Goal: Task Accomplishment & Management: Use online tool/utility

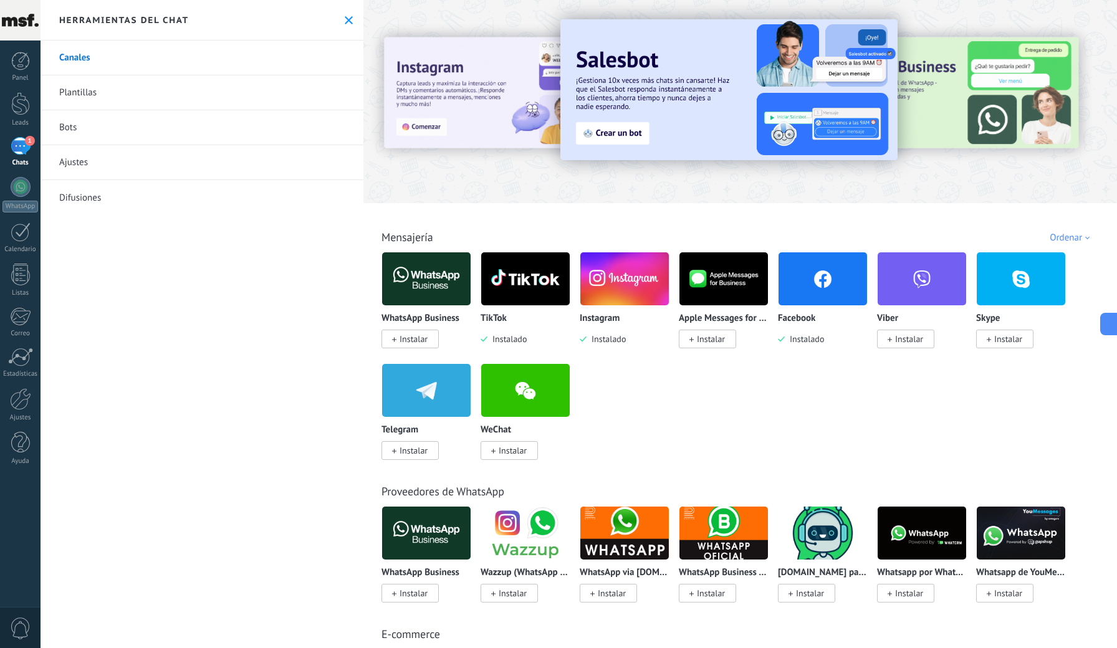
scroll to position [37, 0]
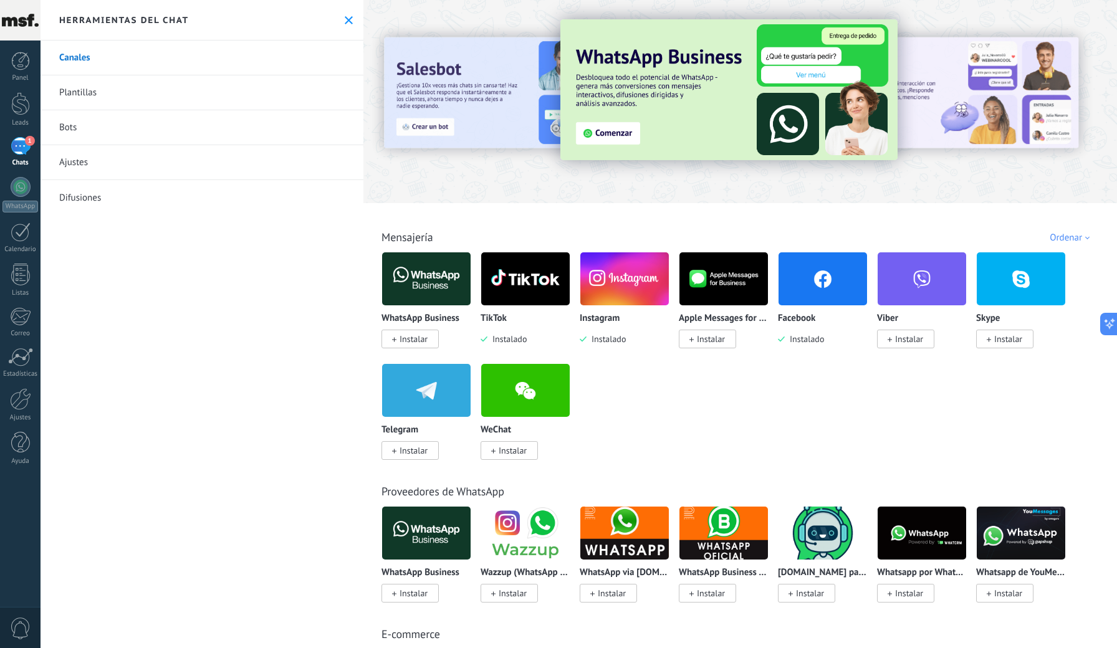
click at [9, 147] on link "1 Chats" at bounding box center [20, 152] width 41 height 30
click at [21, 145] on div "1" at bounding box center [21, 146] width 20 height 18
click at [347, 17] on use at bounding box center [349, 20] width 8 height 8
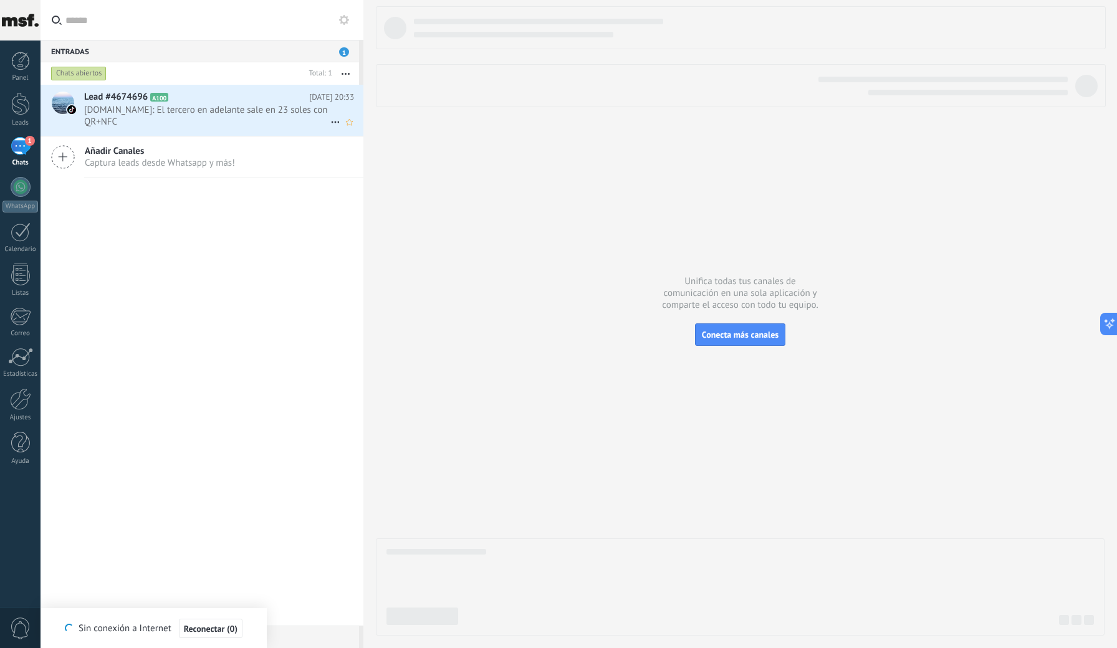
click at [160, 108] on span "[DOMAIN_NAME]: El tercero en adelante sale en 23 soles con QR+NFC" at bounding box center [207, 116] width 246 height 24
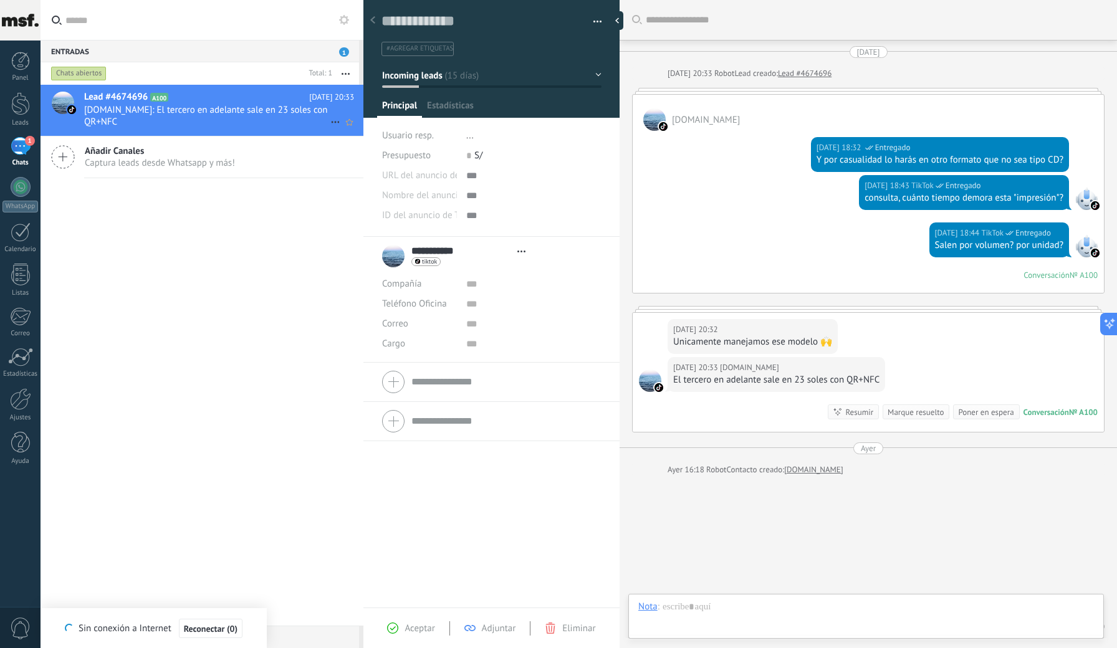
type textarea "**********"
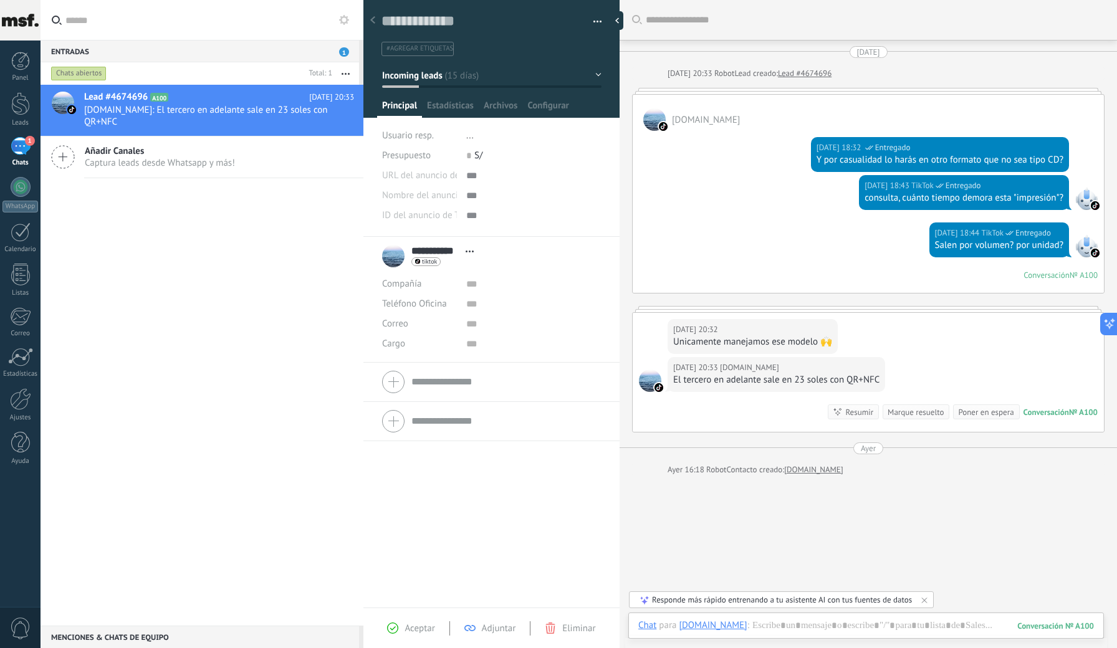
click at [413, 139] on span "Usuario resp." at bounding box center [408, 136] width 52 height 12
click at [468, 157] on input "text" at bounding box center [470, 156] width 8 height 20
click at [467, 196] on div at bounding box center [533, 196] width 135 height 20
click at [601, 197] on div at bounding box center [533, 196] width 135 height 20
click at [461, 195] on div "Nombre del anuncio de TikTok" at bounding box center [491, 196] width 219 height 20
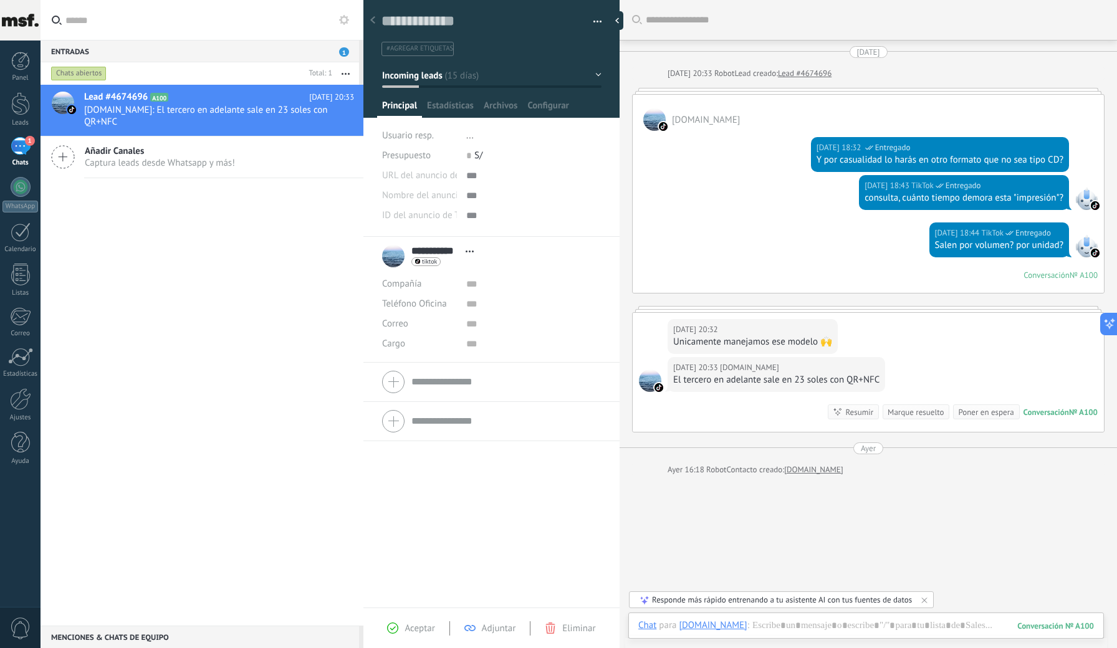
click at [433, 196] on span "Nombre del anuncio de TikTok" at bounding box center [442, 195] width 121 height 9
click at [444, 377] on form "Compañía Teléfono Oficina Ofic. directo Celular Fax Casa Otro Teléfono Oficina …" at bounding box center [491, 404] width 219 height 127
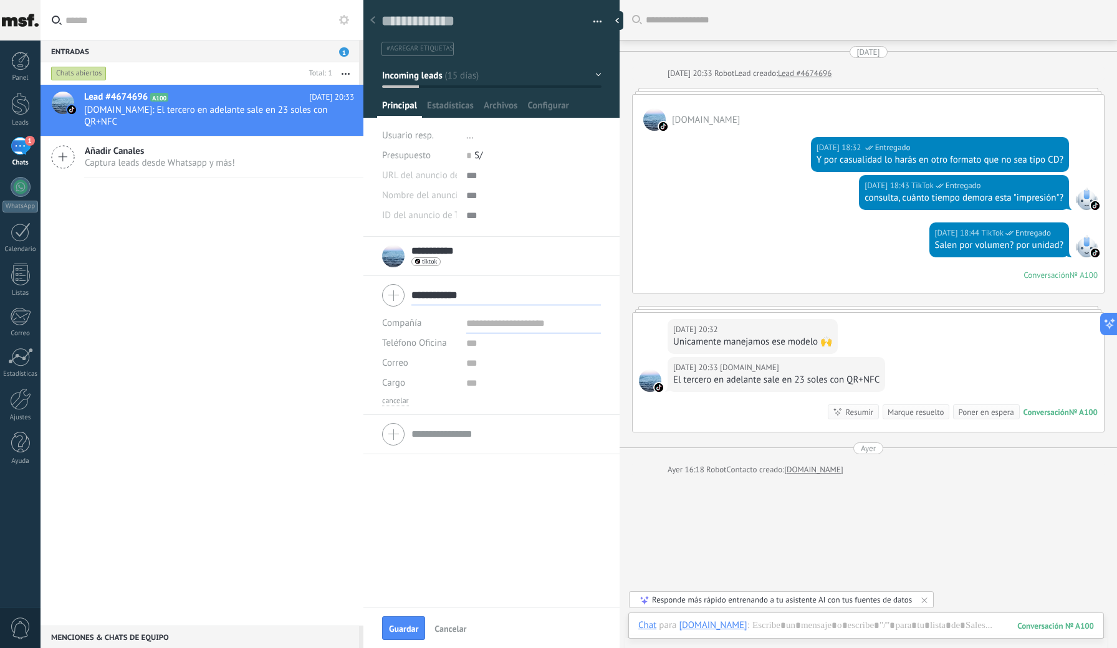
click at [430, 294] on input "**********" at bounding box center [505, 295] width 189 height 20
type input "**********"
drag, startPoint x: 478, startPoint y: 297, endPoint x: 390, endPoint y: 292, distance: 88.6
click at [390, 292] on div "**********" at bounding box center [491, 295] width 219 height 31
paste input "**********"
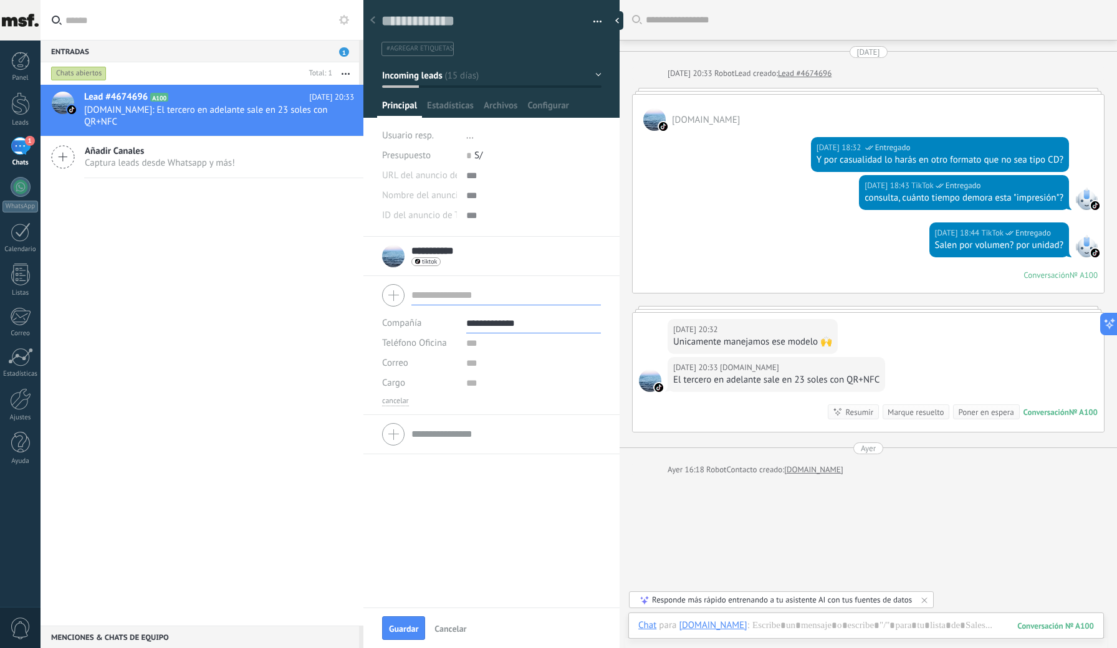
type input "**********"
click at [435, 294] on input "text" at bounding box center [505, 295] width 189 height 20
click at [410, 622] on button "Guardar" at bounding box center [403, 628] width 43 height 24
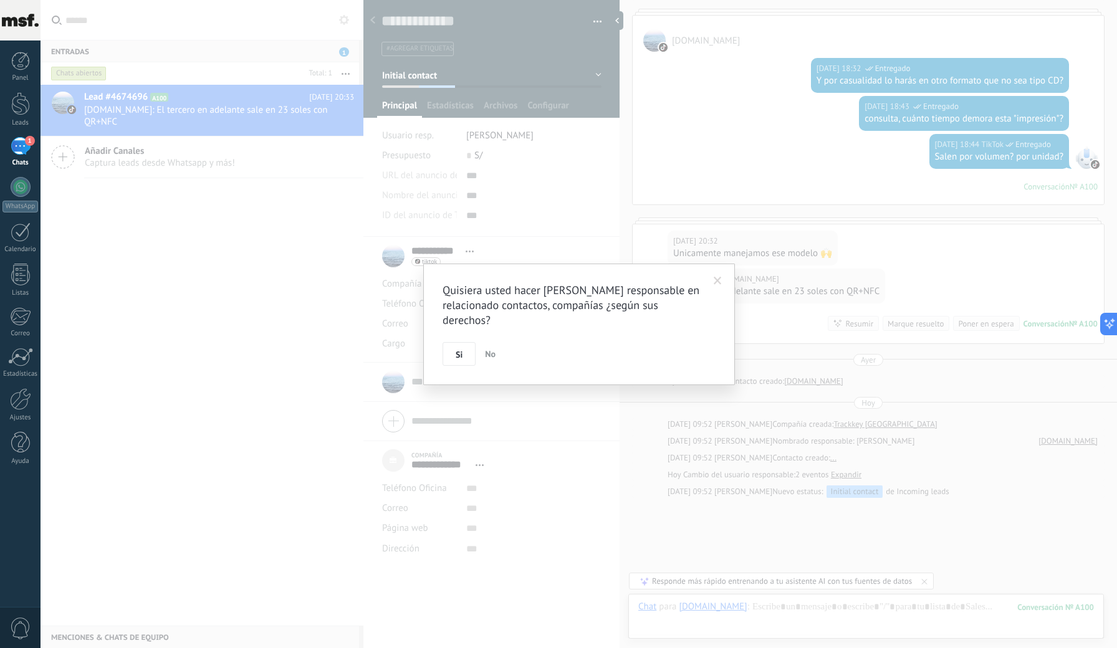
scroll to position [146, 0]
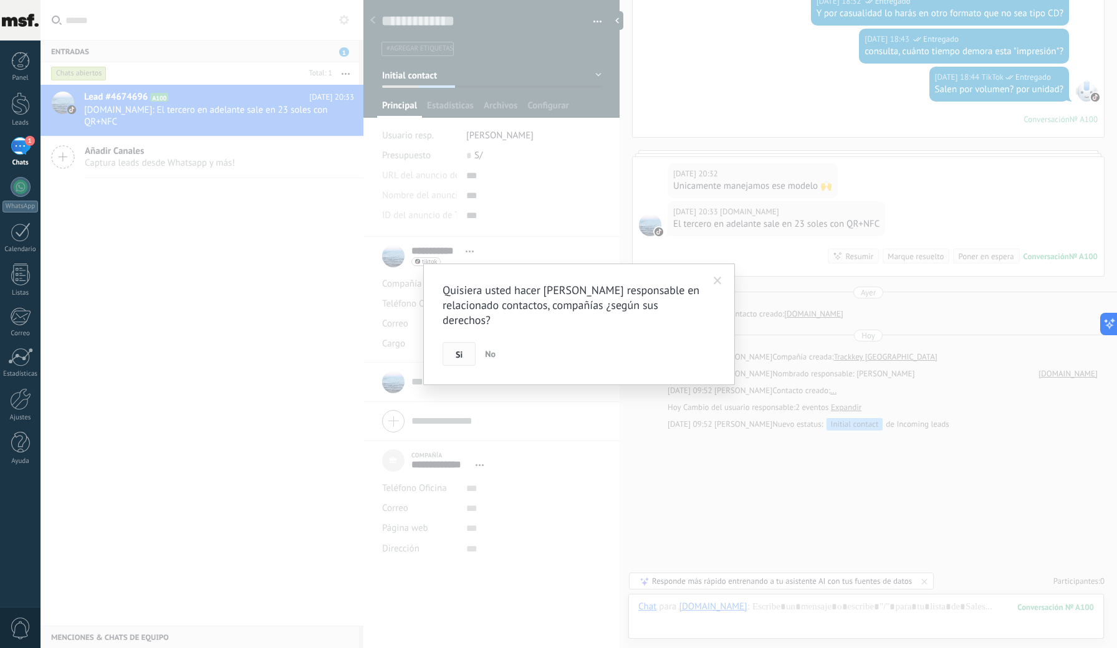
click at [456, 350] on span "Si" at bounding box center [459, 354] width 7 height 9
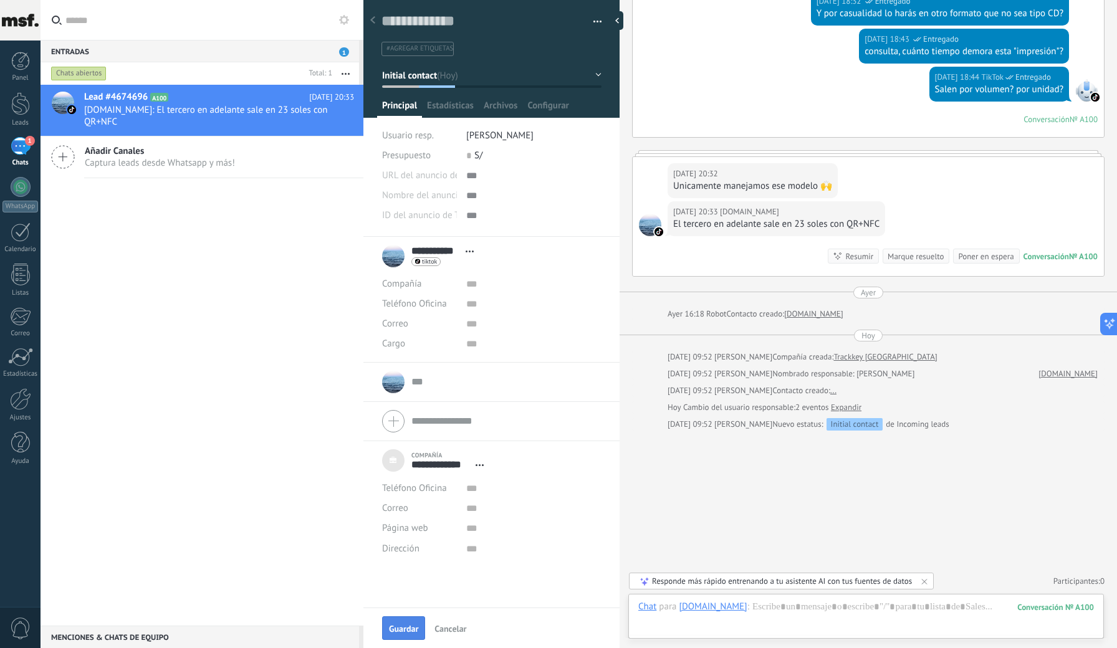
click at [401, 630] on span "Guardar" at bounding box center [403, 629] width 29 height 9
click at [436, 491] on span "Teléfono Oficina" at bounding box center [414, 488] width 65 height 12
click at [535, 522] on input "url" at bounding box center [533, 529] width 135 height 20
click at [259, 332] on div "Lead #4674696 A100 [DATE] 20:33 [DOMAIN_NAME]: El tercero en adelante sale en 2…" at bounding box center [202, 355] width 323 height 541
click at [420, 385] on input "text" at bounding box center [505, 382] width 189 height 12
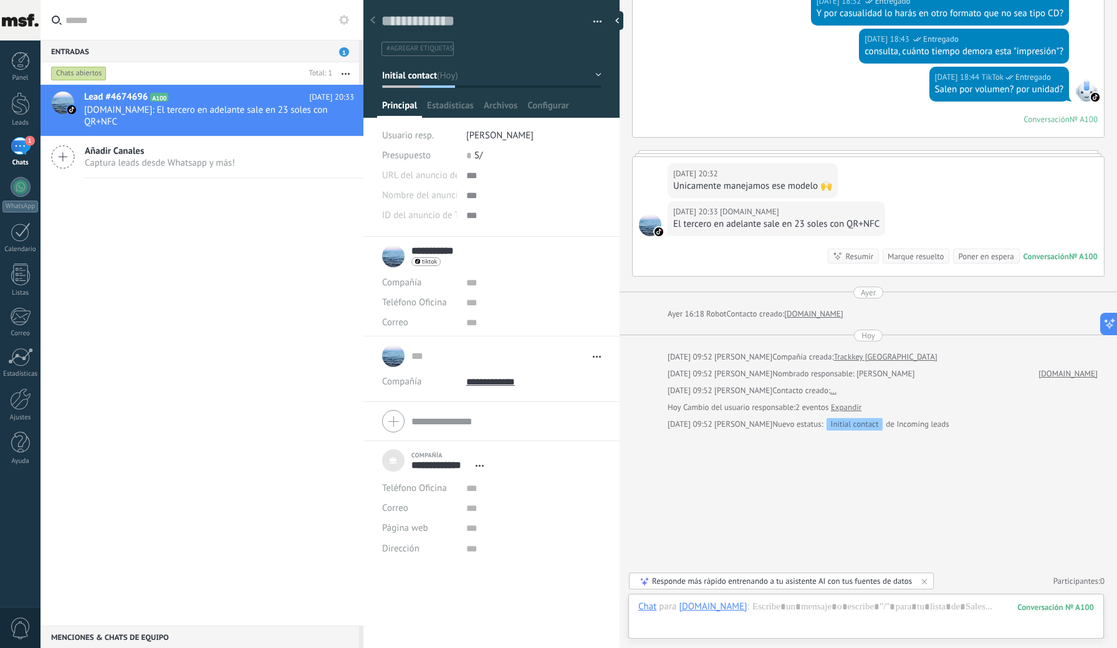
scroll to position [12, 0]
click at [378, 21] on div at bounding box center [372, 21] width 17 height 24
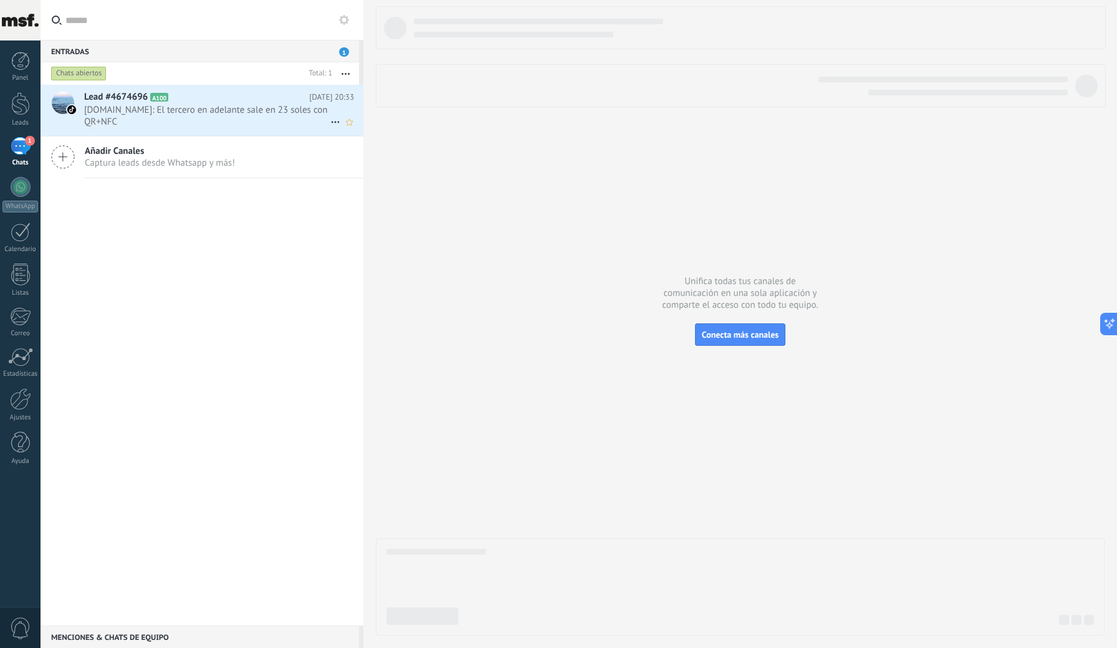
click at [214, 106] on span "[DOMAIN_NAME]: El tercero en adelante sale en 23 soles con QR+NFC" at bounding box center [207, 116] width 246 height 24
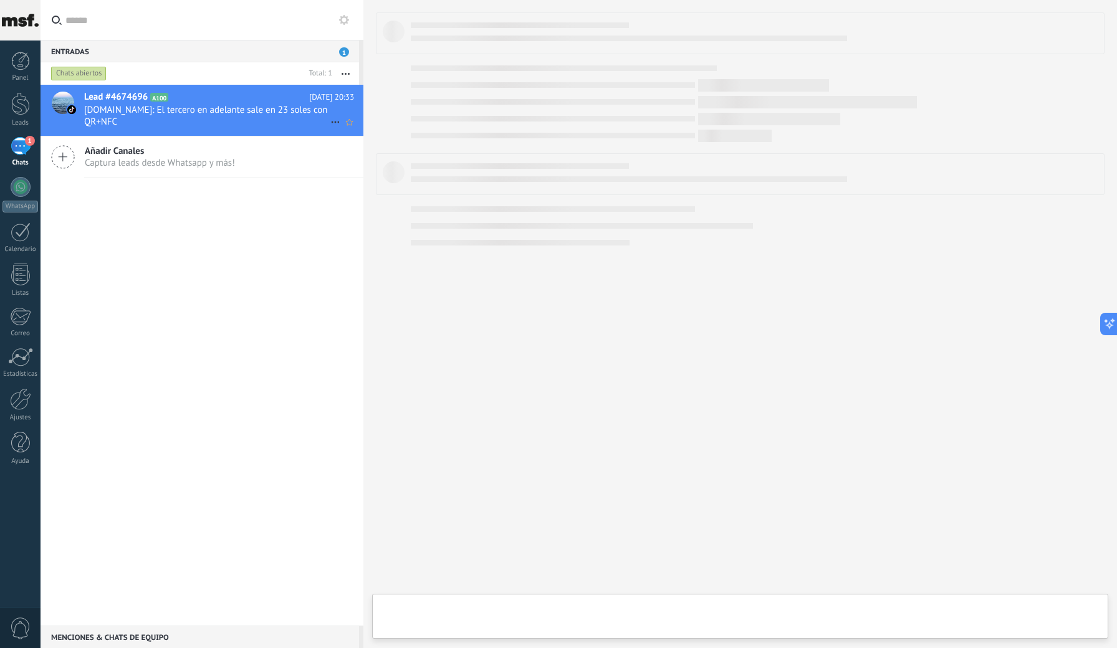
type textarea "***"
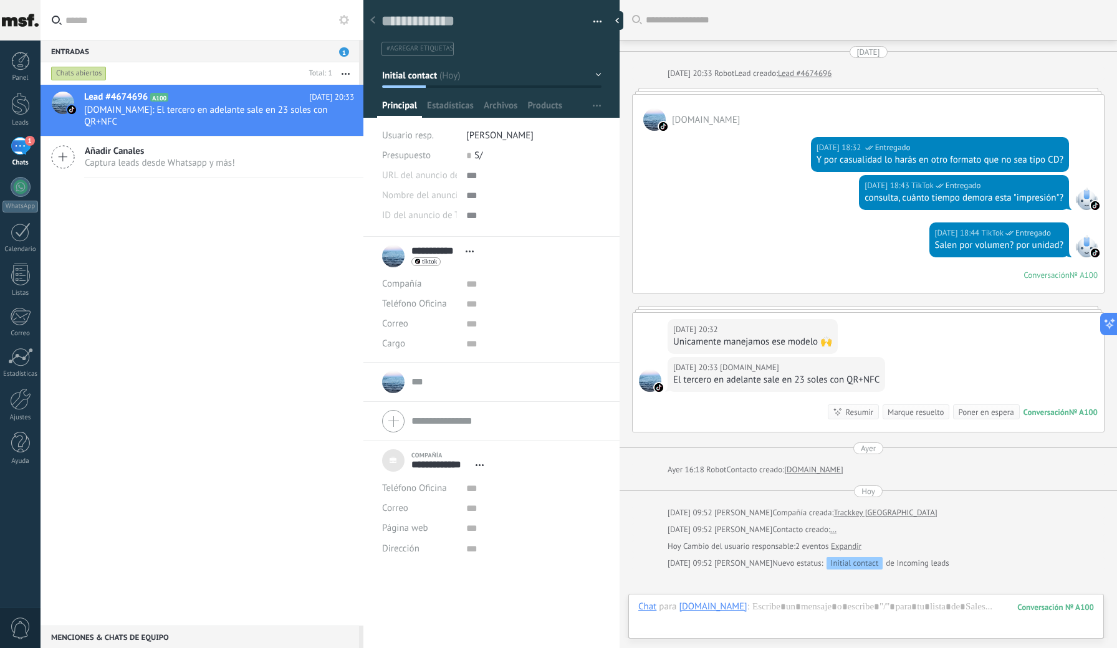
scroll to position [139, 0]
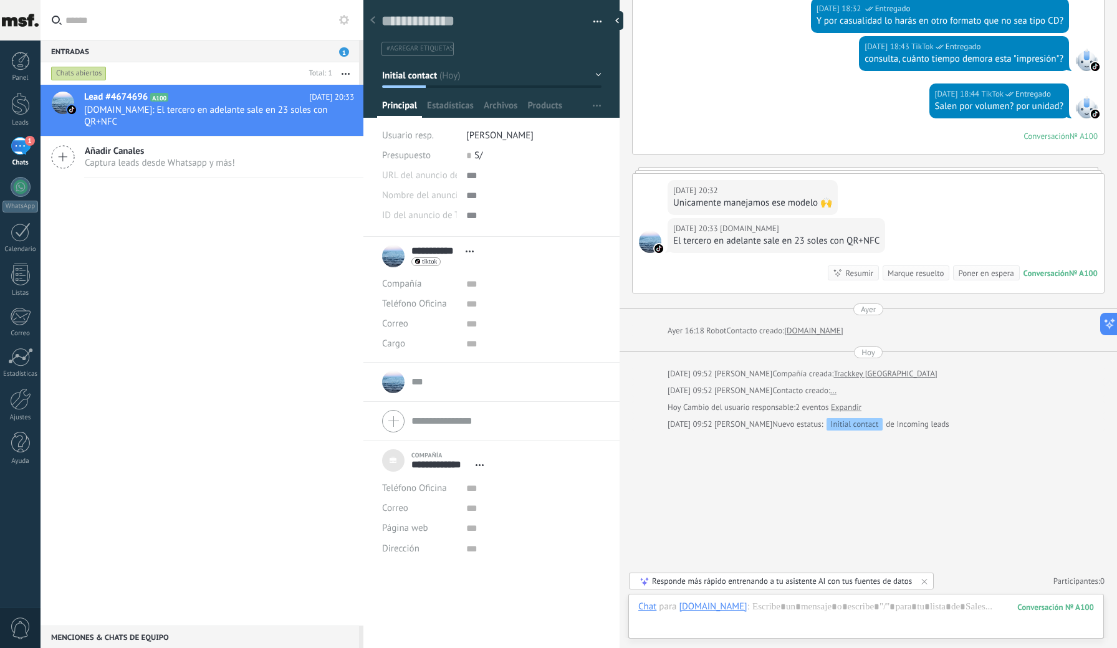
click at [175, 165] on span "Captura leads desde Whatsapp y más!" at bounding box center [160, 163] width 150 height 12
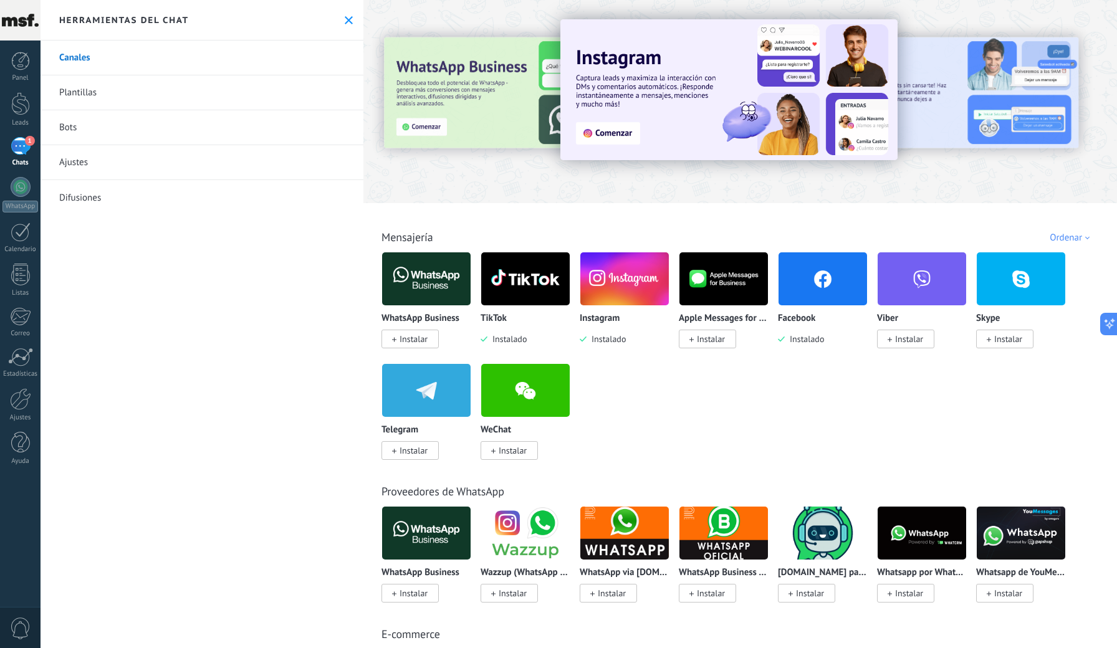
click at [418, 337] on span "Instalar" at bounding box center [414, 338] width 28 height 11
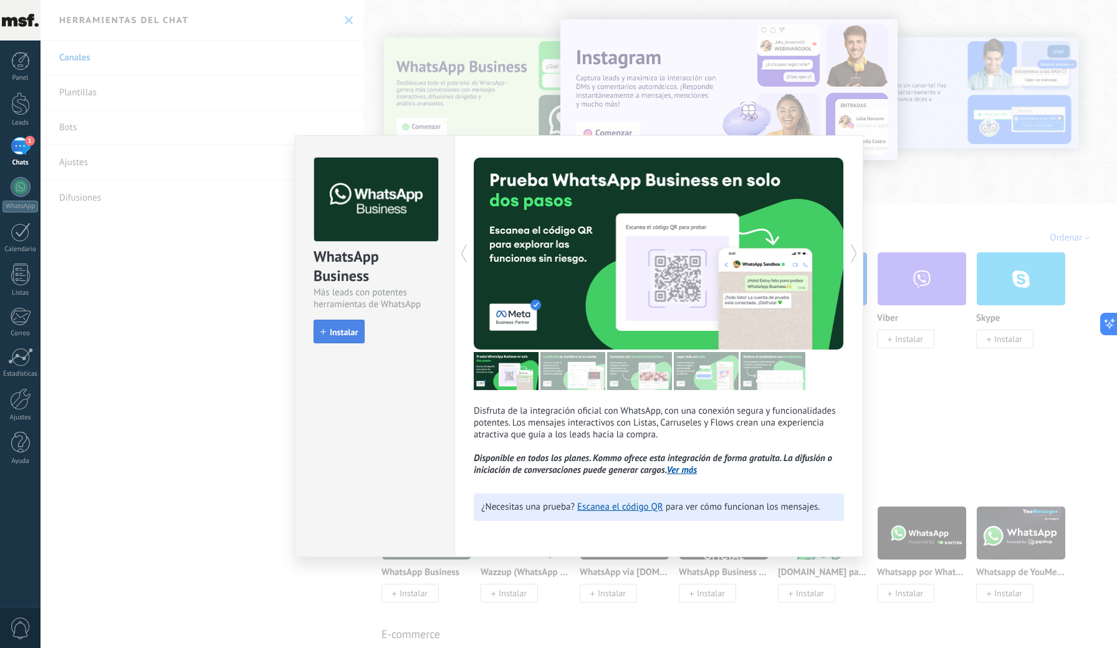
click at [335, 338] on button "Instalar" at bounding box center [339, 332] width 51 height 24
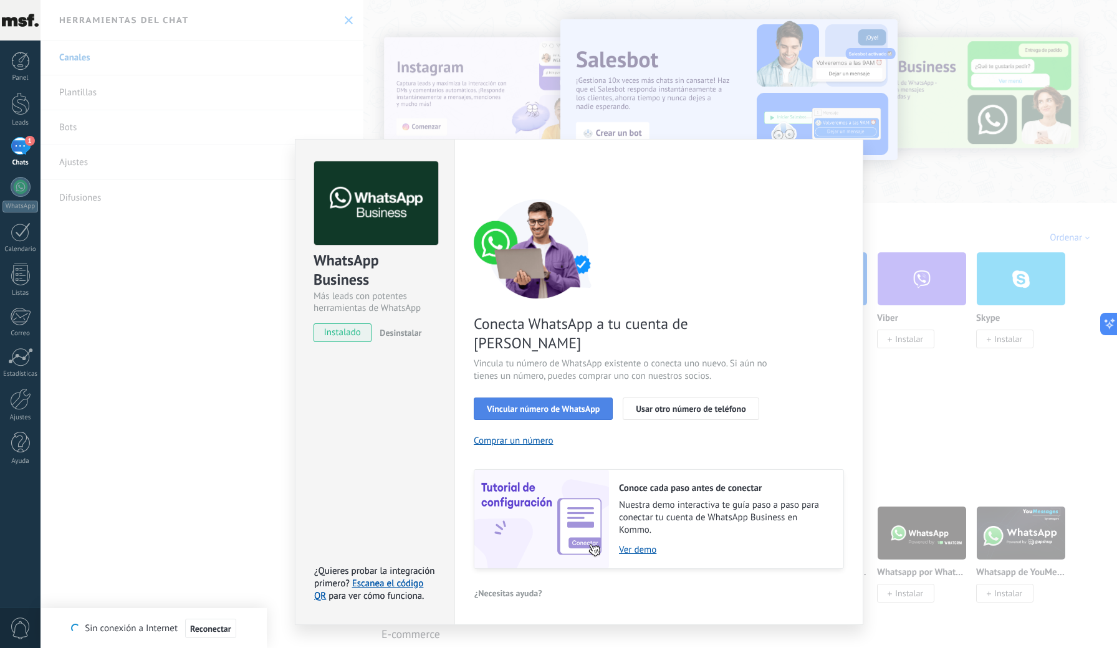
click at [560, 405] on span "Vincular número de WhatsApp" at bounding box center [543, 409] width 113 height 9
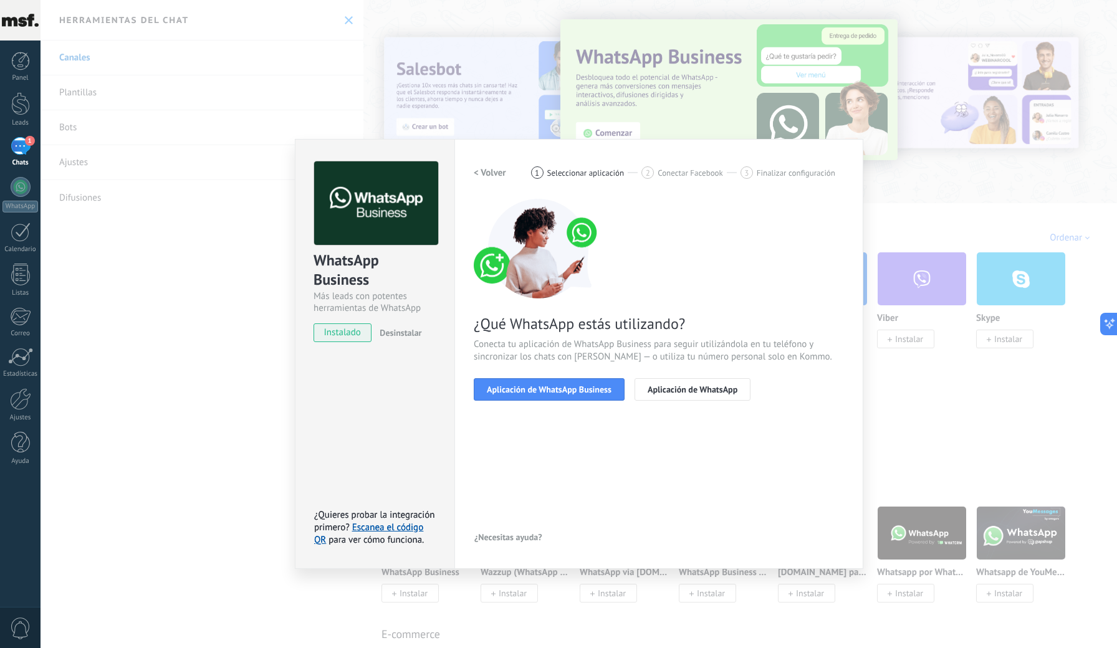
click at [560, 394] on span "Aplicación de WhatsApp Business" at bounding box center [549, 389] width 125 height 9
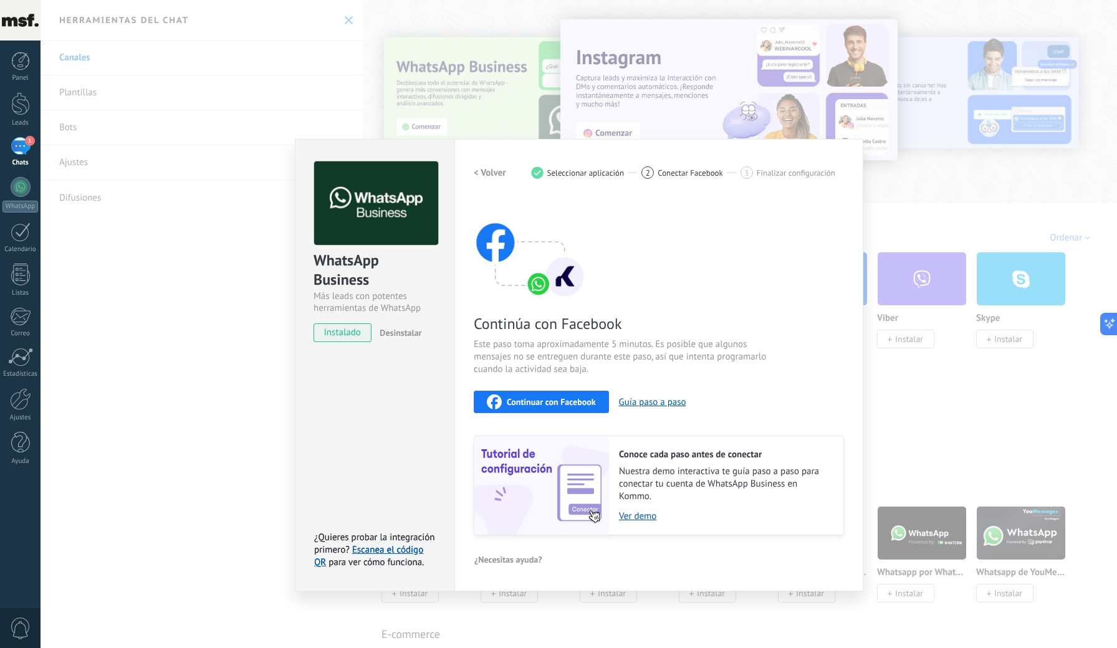
click at [558, 409] on button "Continuar con Facebook" at bounding box center [541, 402] width 135 height 22
